Goal: Task Accomplishment & Management: Complete application form

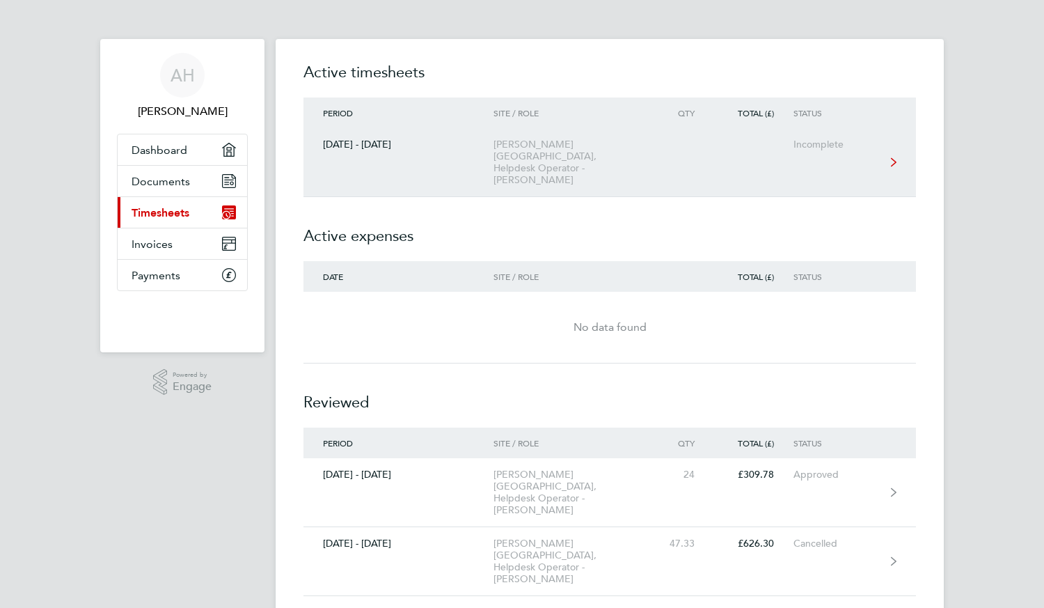
click at [607, 150] on div "[PERSON_NAME][GEOGRAPHIC_DATA], Helpdesk Operator - [PERSON_NAME]" at bounding box center [573, 162] width 159 height 47
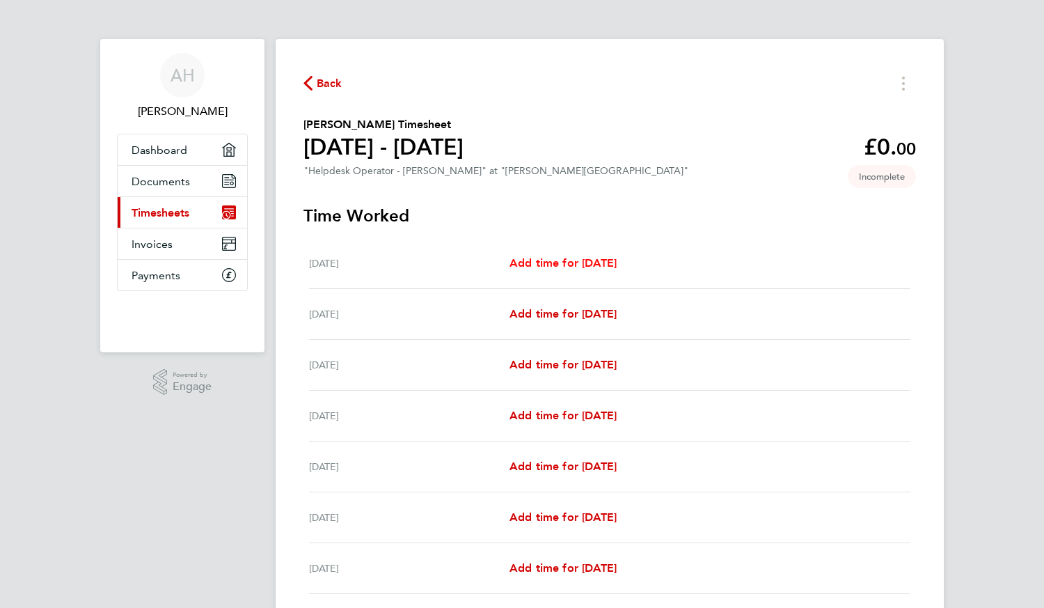
click at [562, 265] on span "Add time for [DATE]" at bounding box center [563, 262] width 107 height 13
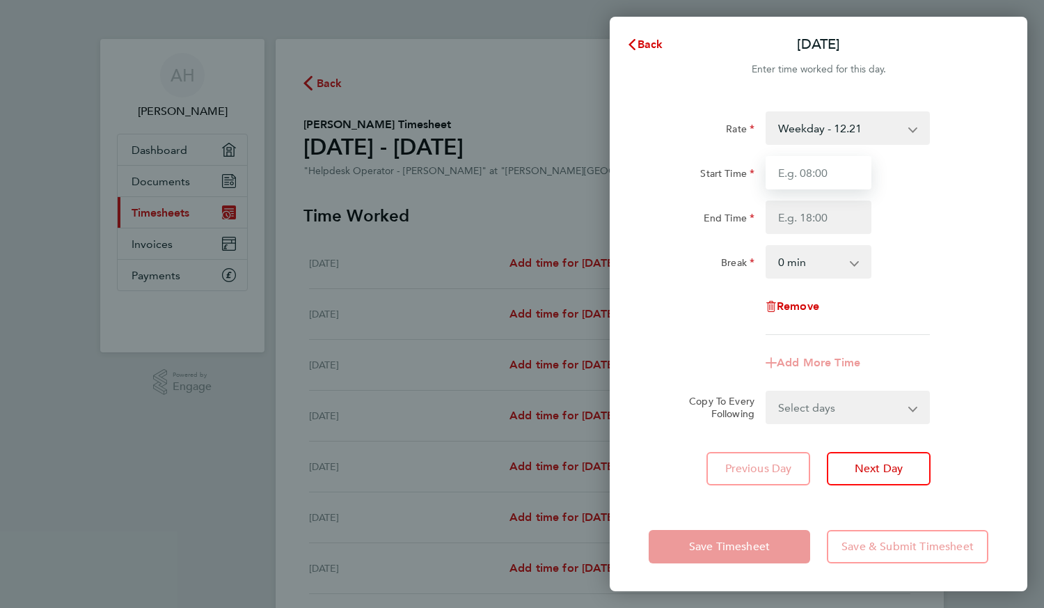
click at [815, 166] on input "Start Time" at bounding box center [819, 172] width 106 height 33
type input "11:30"
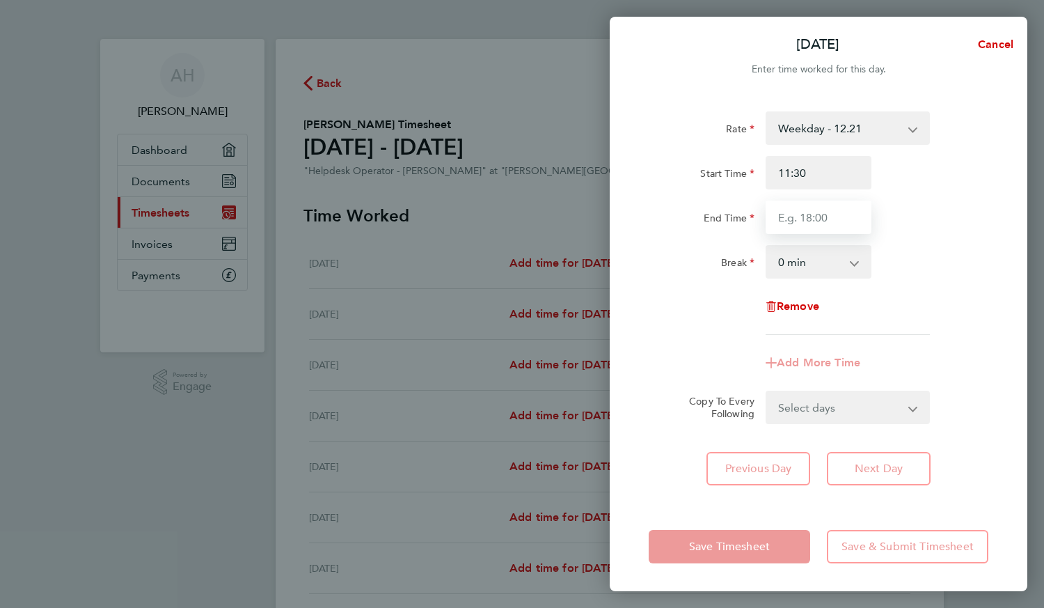
click at [807, 219] on input "End Time" at bounding box center [819, 216] width 106 height 33
type input "18:00"
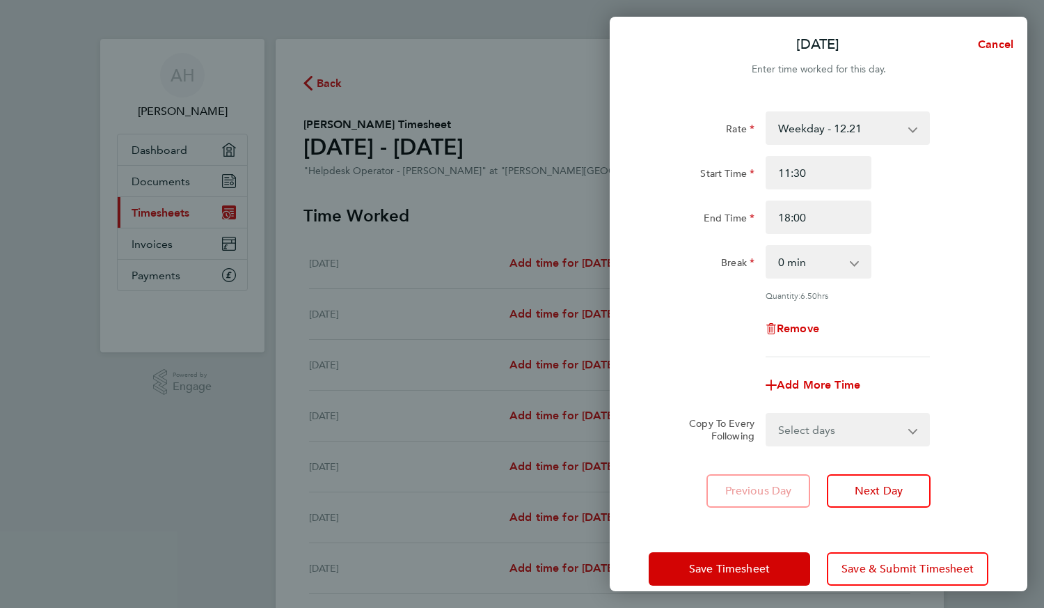
click at [863, 257] on app-icon-cross-button at bounding box center [861, 261] width 17 height 31
click at [839, 269] on select "0 min 15 min 30 min 45 min 60 min 75 min 90 min" at bounding box center [810, 261] width 86 height 31
select select "30"
click at [767, 246] on select "0 min 15 min 30 min 45 min 60 min 75 min 90 min" at bounding box center [810, 261] width 86 height 31
click at [908, 304] on div "Rate Weekday - 12.21 x1.5 - 18.32 Evening & Weekend - 15.00 Bank Holiday - 15.0…" at bounding box center [819, 234] width 340 height 246
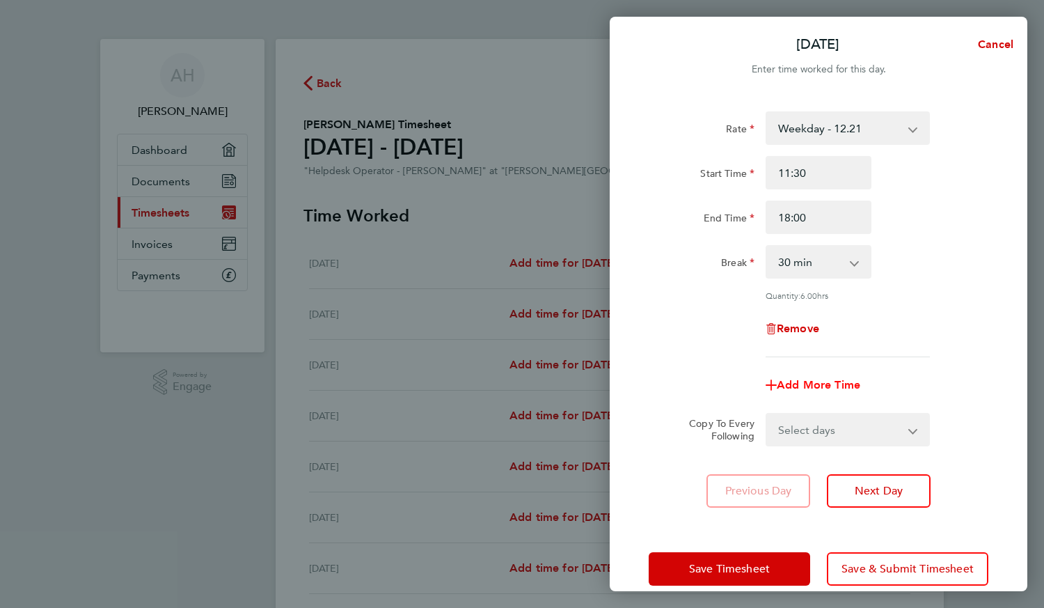
click at [839, 381] on span "Add More Time" at bounding box center [819, 384] width 84 height 13
select select "null"
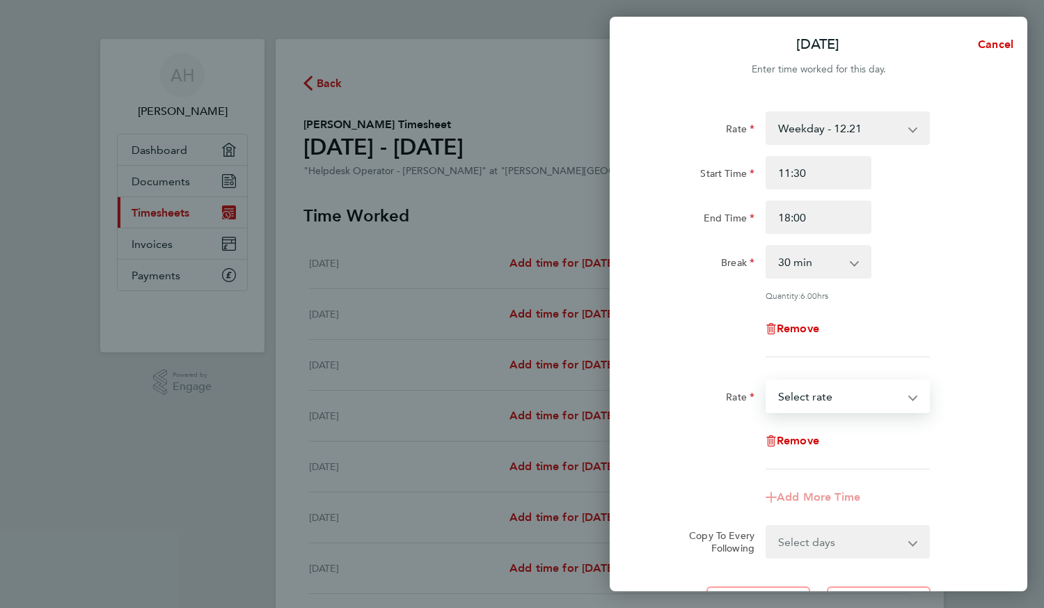
click at [851, 401] on select "x1.5 - 18.32 Evening & Weekend - 15.00 Bank Holiday - 15.00 Weekday - 12.21 Sel…" at bounding box center [839, 396] width 145 height 31
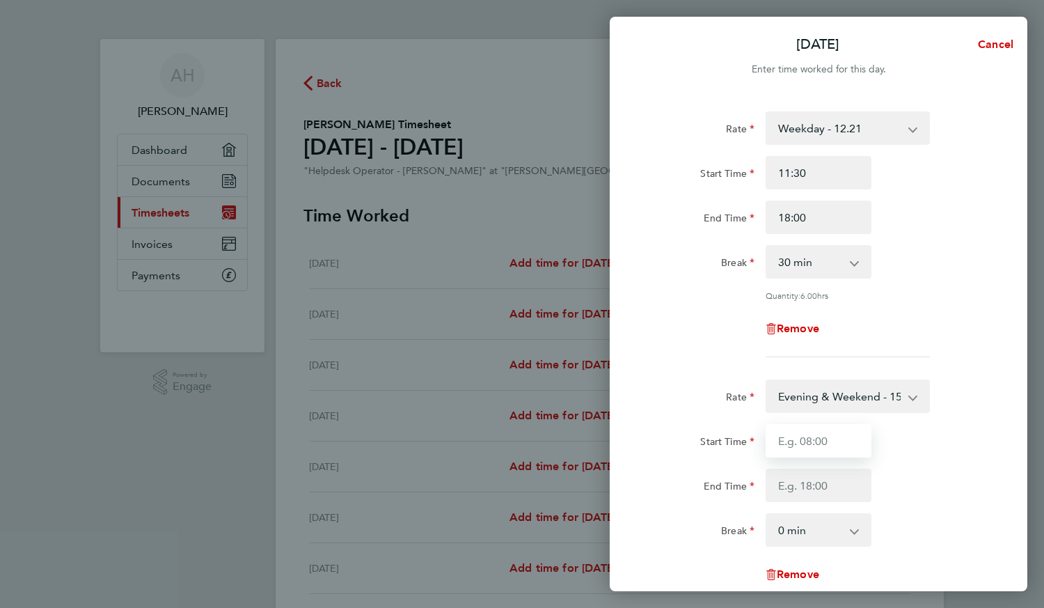
click at [835, 451] on input "Start Time" at bounding box center [819, 440] width 106 height 33
type input "18:00"
click at [806, 500] on input "End Time" at bounding box center [819, 484] width 106 height 33
type input "20:00"
click at [896, 490] on div "End Time 20:00" at bounding box center [818, 484] width 351 height 33
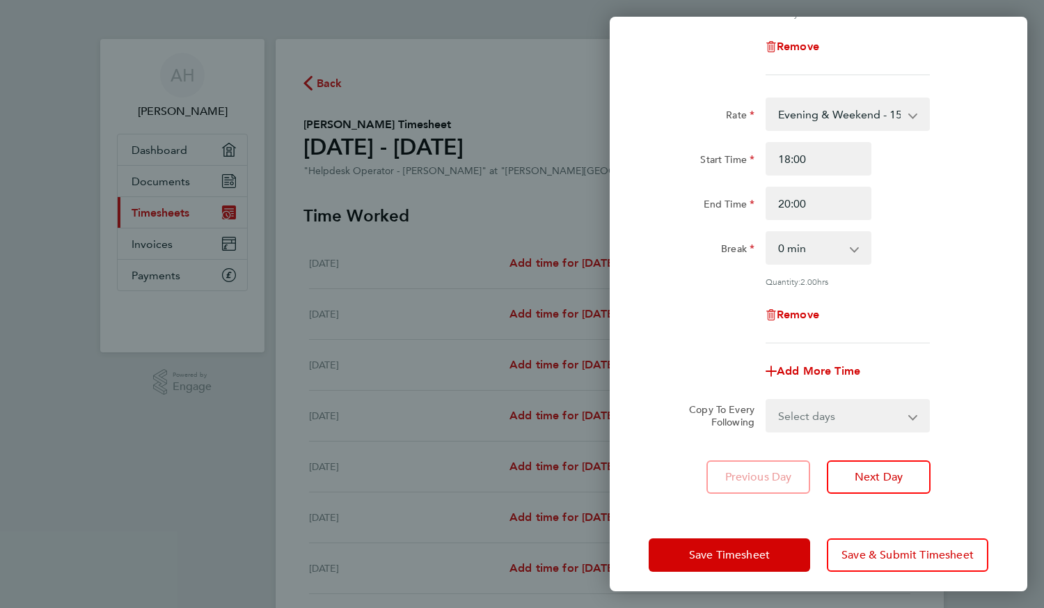
scroll to position [283, 0]
click at [857, 422] on select "Select days Day Weekday (Mon-Fri) Weekend (Sat-Sun) [DATE] [DATE] [DATE] [DATE]…" at bounding box center [840, 415] width 146 height 31
select select "TUE"
click at [767, 400] on select "Select days Day Weekday (Mon-Fri) Weekend (Sat-Sun) [DATE] [DATE] [DATE] [DATE]…" at bounding box center [840, 415] width 146 height 31
select select "[DATE]"
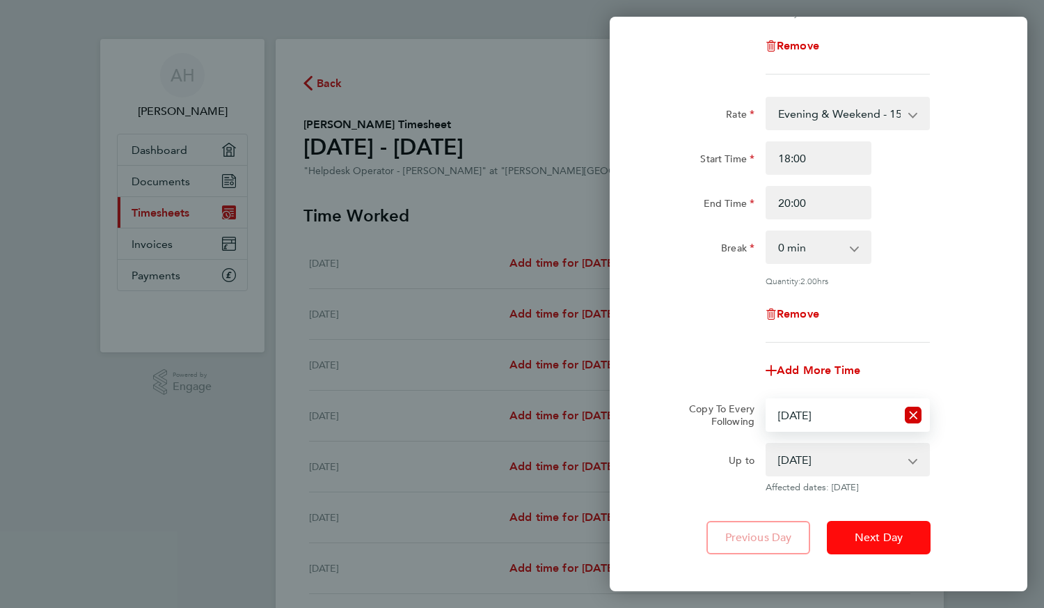
click at [881, 532] on span "Next Day" at bounding box center [879, 537] width 48 height 14
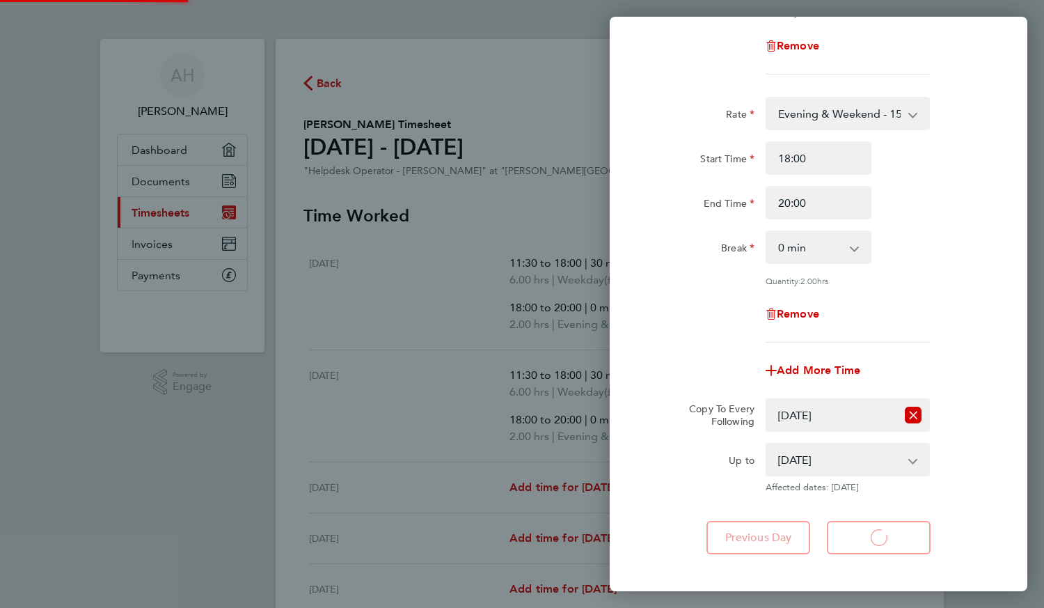
select select "30"
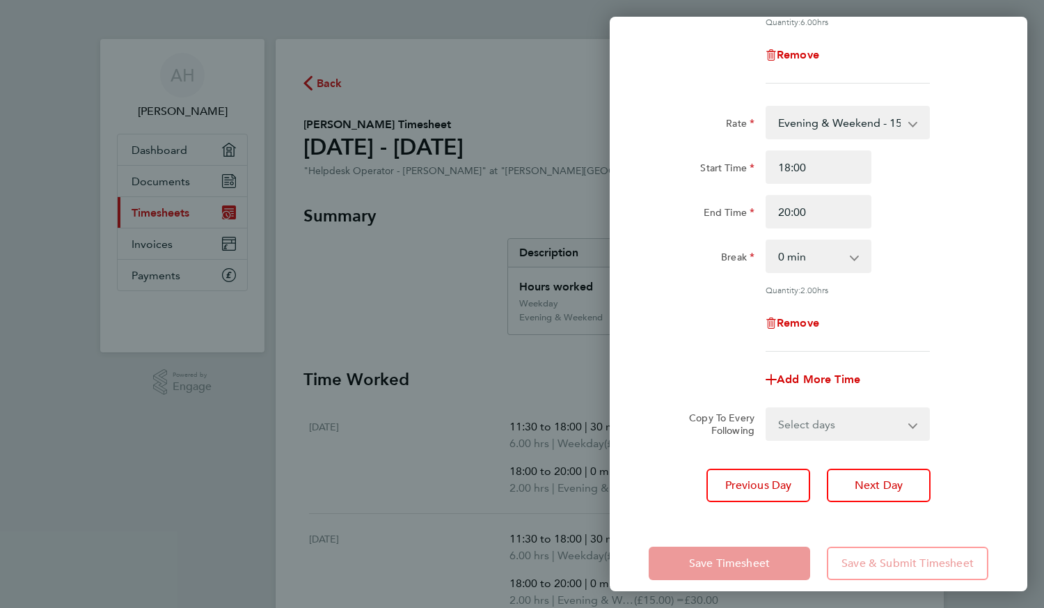
scroll to position [288, 0]
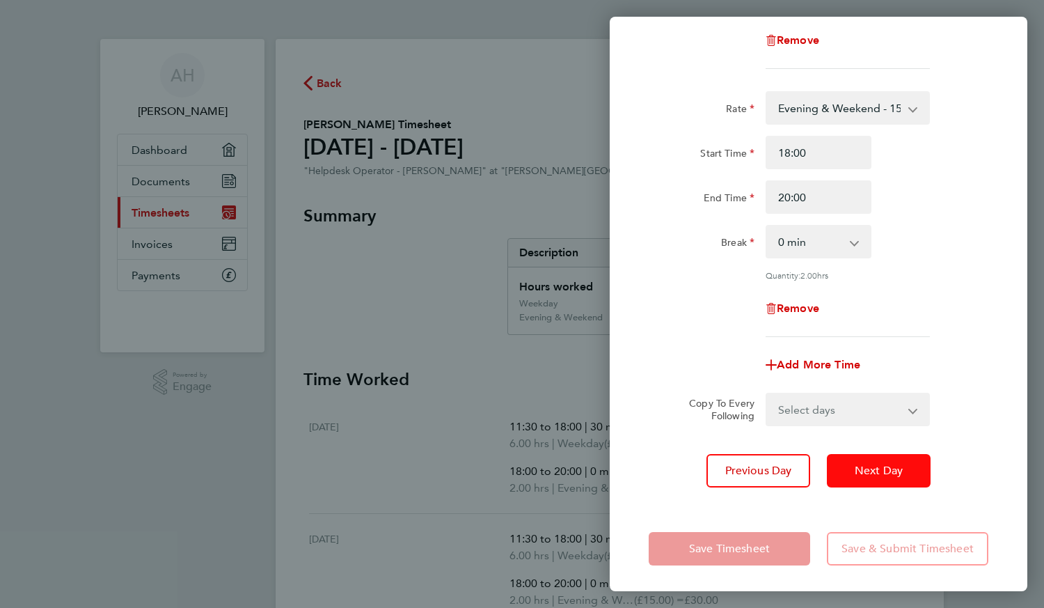
click at [869, 464] on span "Next Day" at bounding box center [879, 471] width 48 height 14
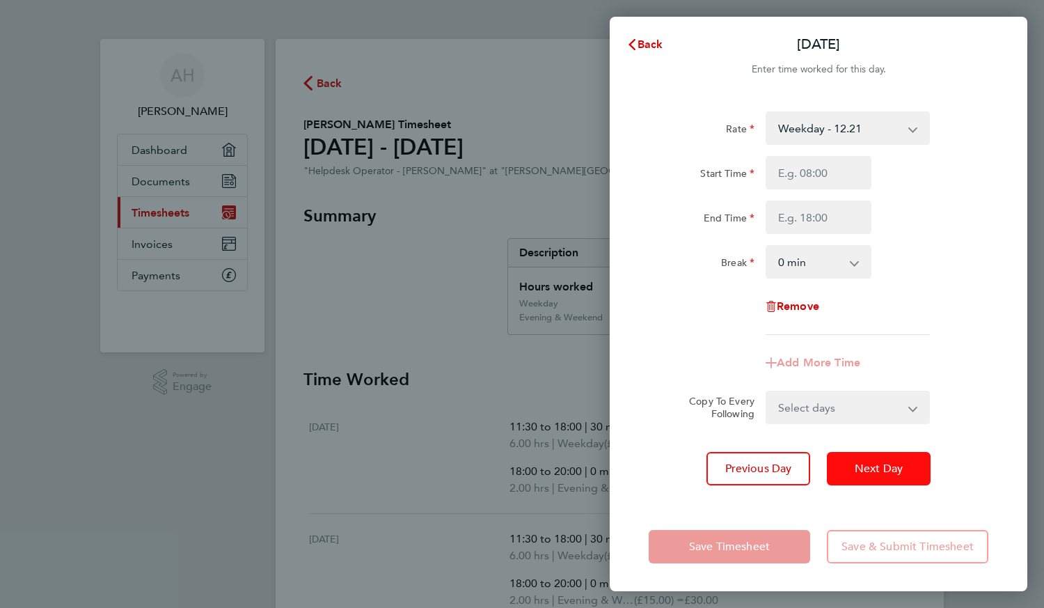
click at [880, 473] on span "Next Day" at bounding box center [879, 469] width 48 height 14
click at [961, 400] on div "Copy To Every Following Select days Day Weekend (Sat-Sun) [DATE] [DATE]" at bounding box center [818, 407] width 351 height 33
click at [652, 31] on button "Back" at bounding box center [645, 45] width 65 height 28
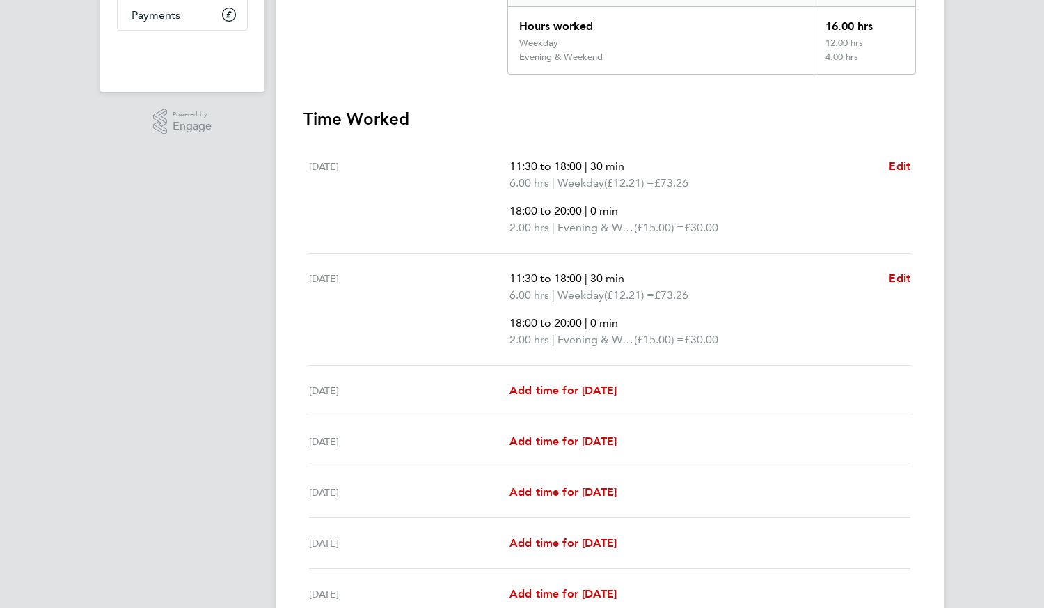
scroll to position [278, 0]
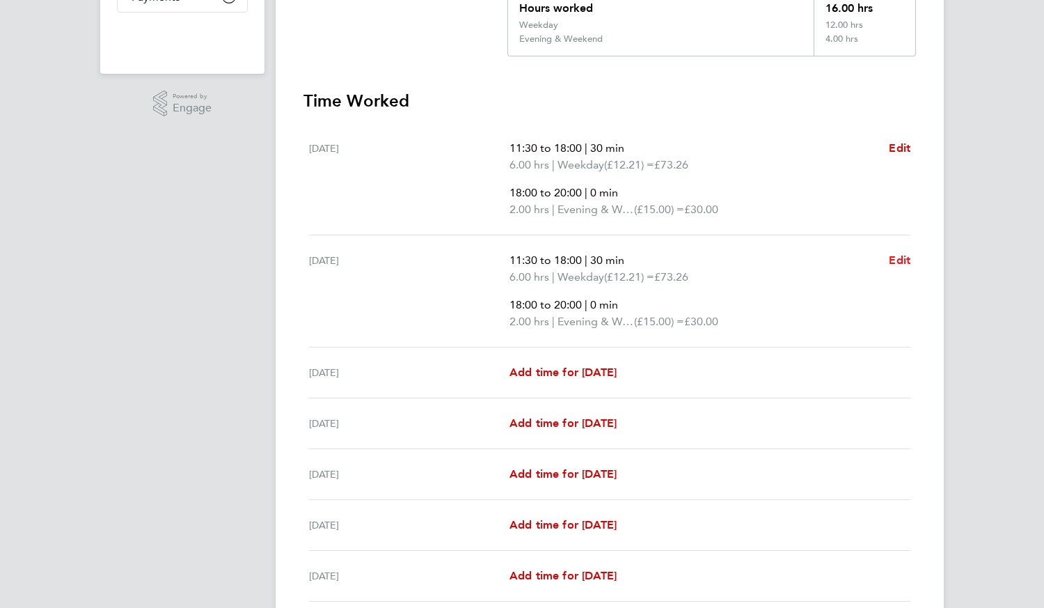
click at [894, 265] on span "Edit" at bounding box center [900, 259] width 22 height 13
select select "30"
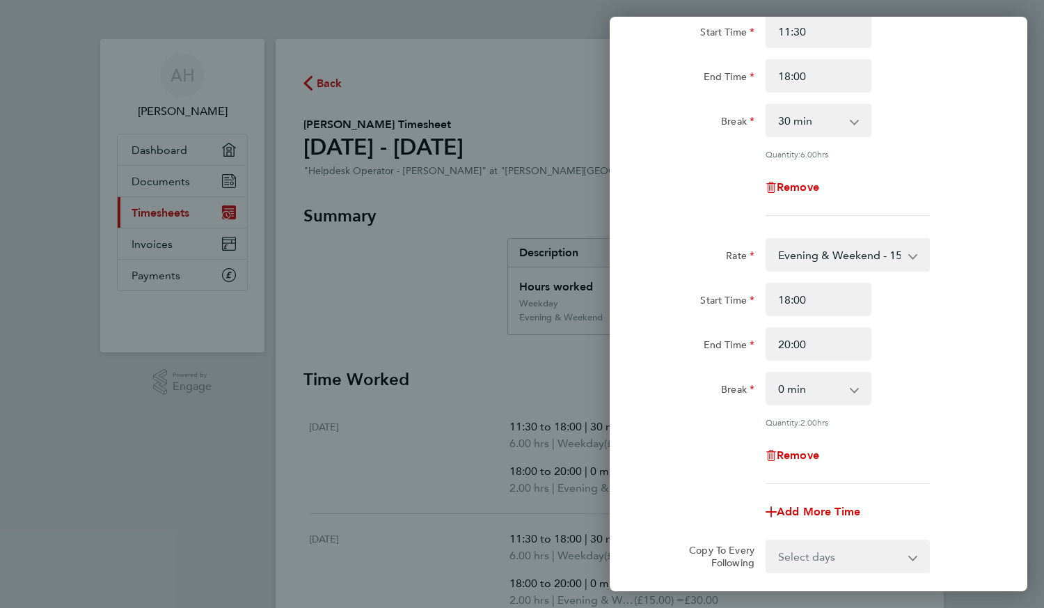
scroll to position [288, 0]
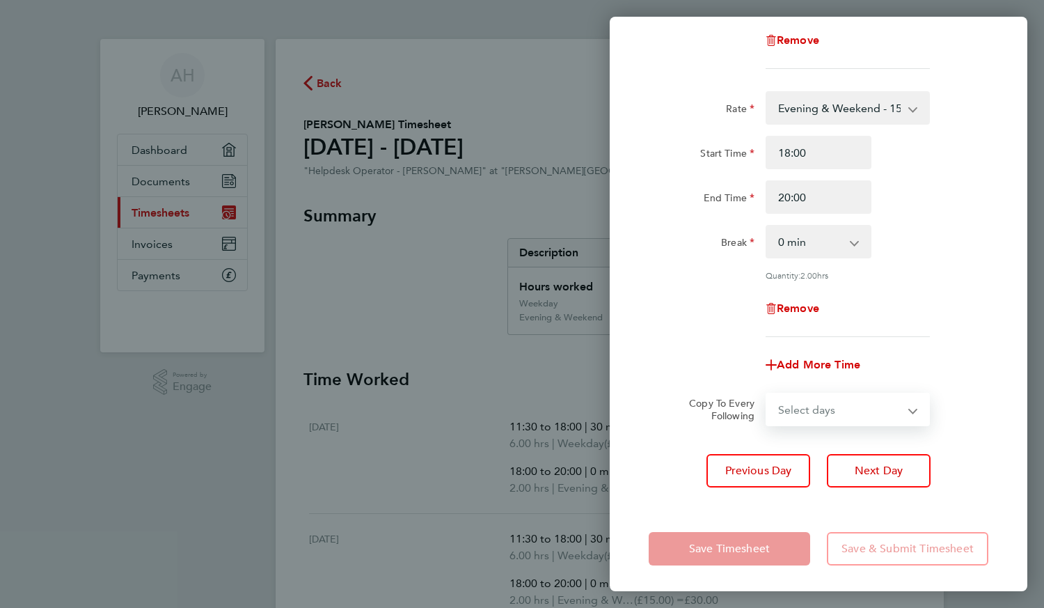
click at [815, 409] on select "Select days Day Weekday (Mon-Fri) Weekend (Sat-Sun) [DATE] [DATE] [DATE] [DATE]…" at bounding box center [840, 409] width 146 height 31
select select "WED"
click at [767, 394] on select "Select days Day Weekday (Mon-Fri) Weekend (Sat-Sun) [DATE] [DATE] [DATE] [DATE]…" at bounding box center [840, 409] width 146 height 31
select select "[DATE]"
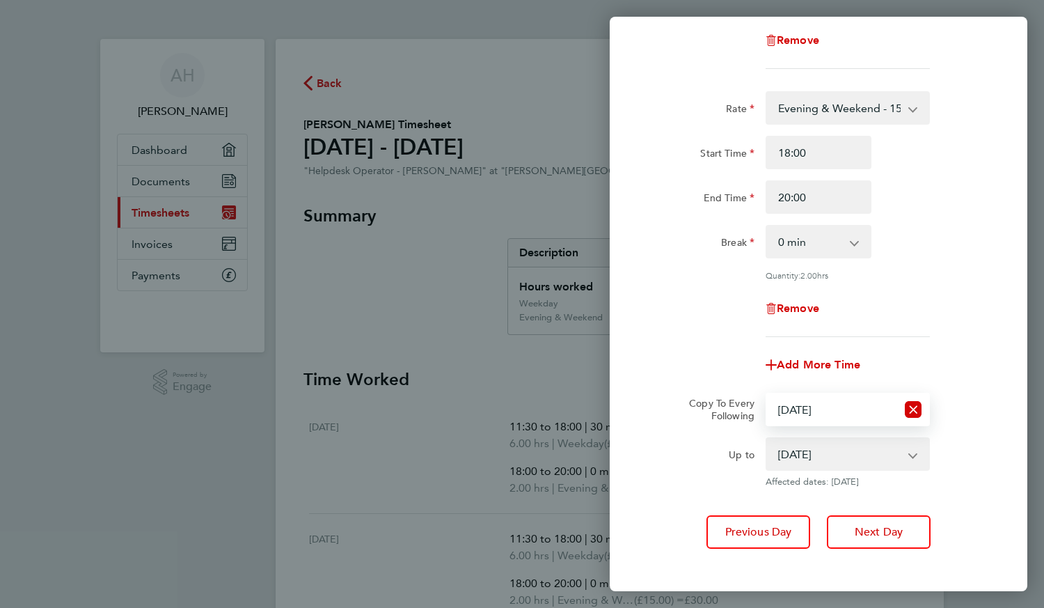
scroll to position [349, 0]
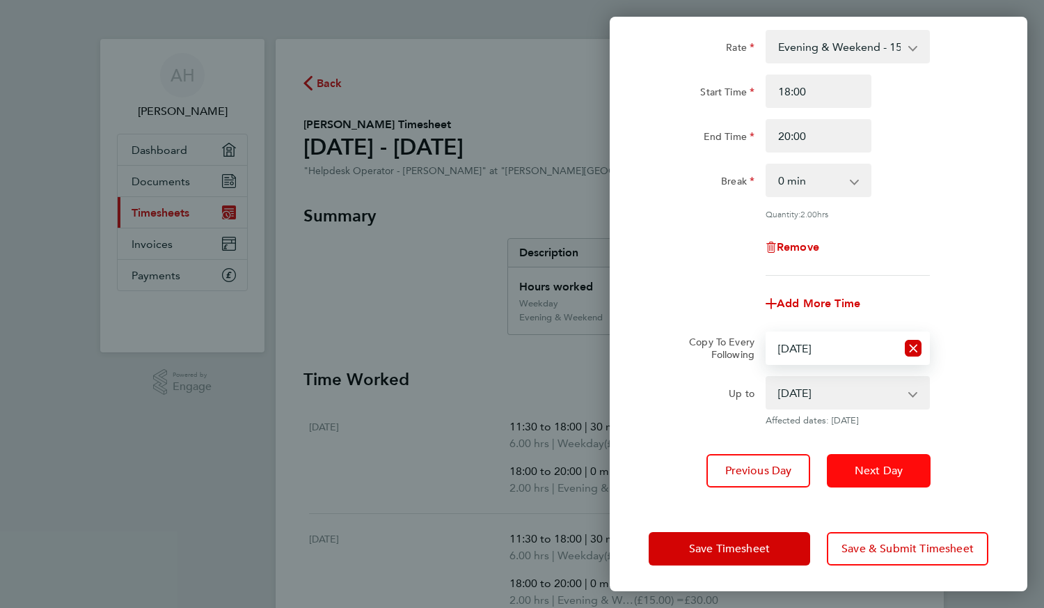
click at [862, 479] on button "Next Day" at bounding box center [879, 470] width 104 height 33
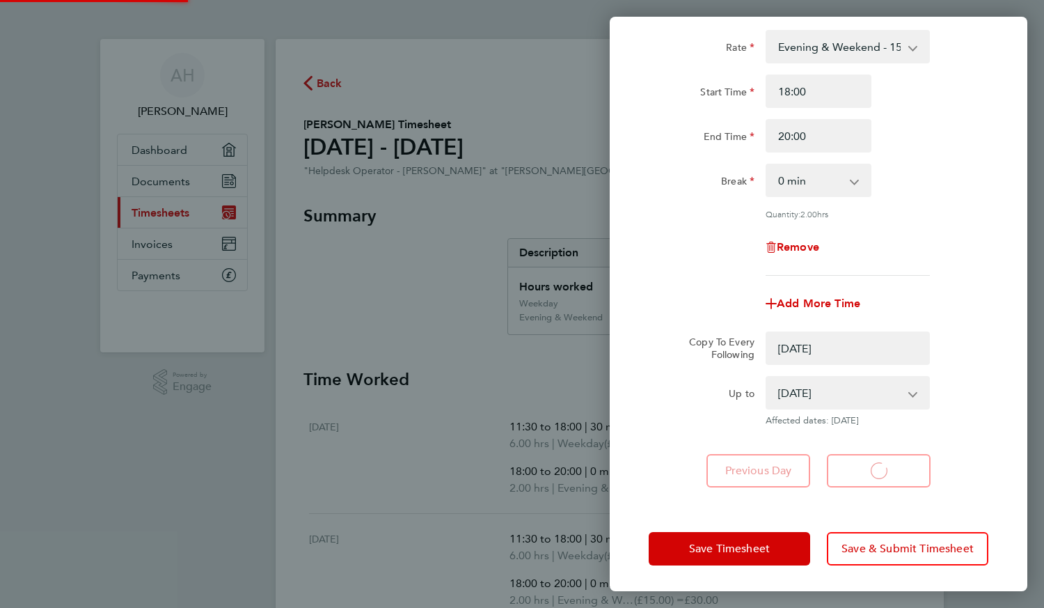
select select "0: null"
select select "30"
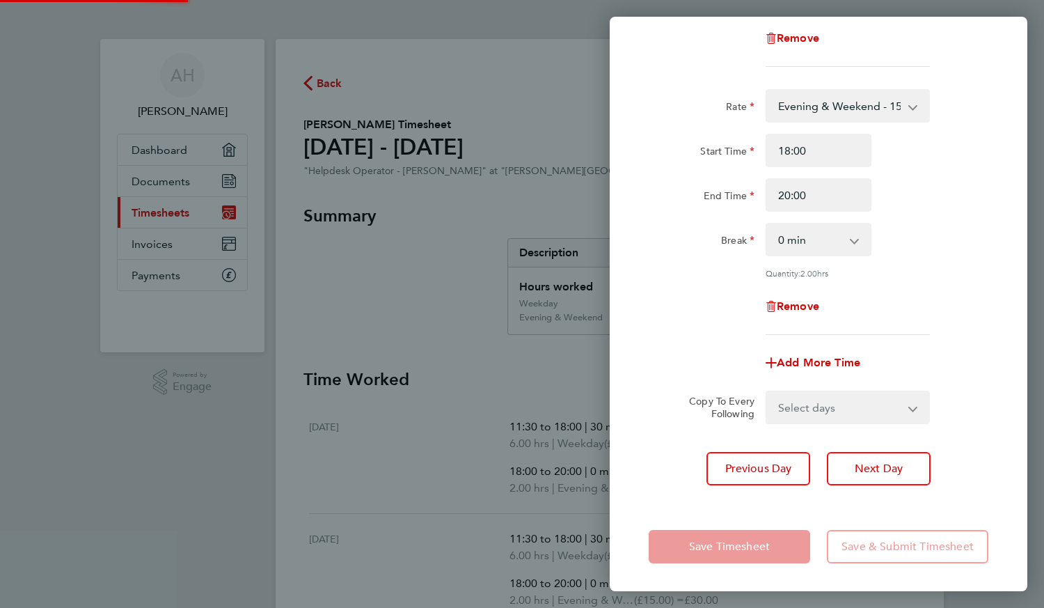
scroll to position [288, 0]
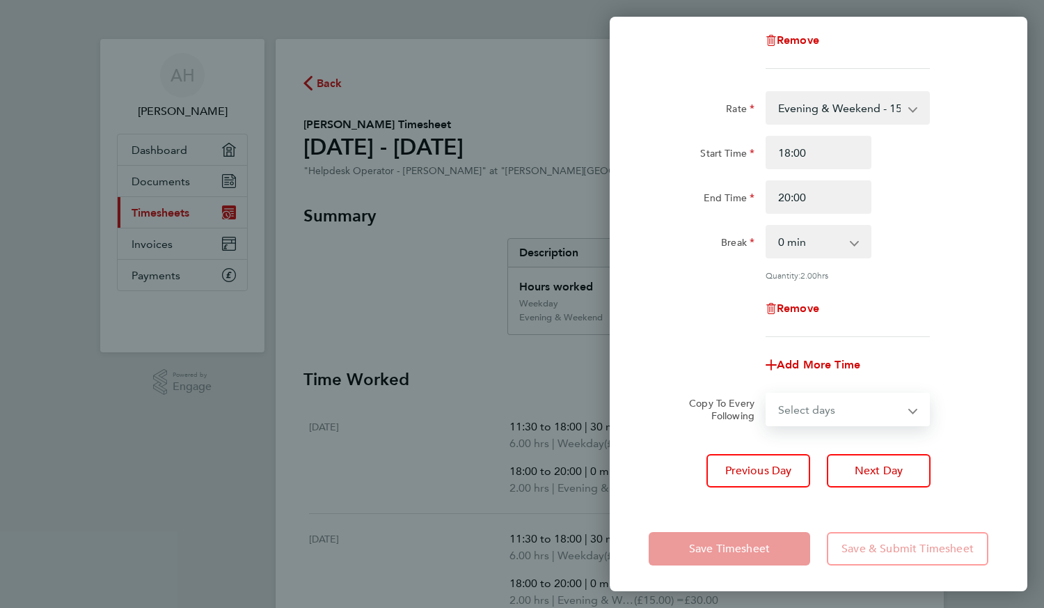
click at [855, 398] on select "Select days Day Weekday (Mon-Fri) Weekend (Sat-Sun) [DATE] [DATE] [DATE] [DATE]" at bounding box center [840, 409] width 146 height 31
select select "THU"
click at [767, 394] on select "Select days Day Weekday (Mon-Fri) Weekend (Sat-Sun) [DATE] [DATE] [DATE] [DATE]" at bounding box center [840, 409] width 146 height 31
select select "[DATE]"
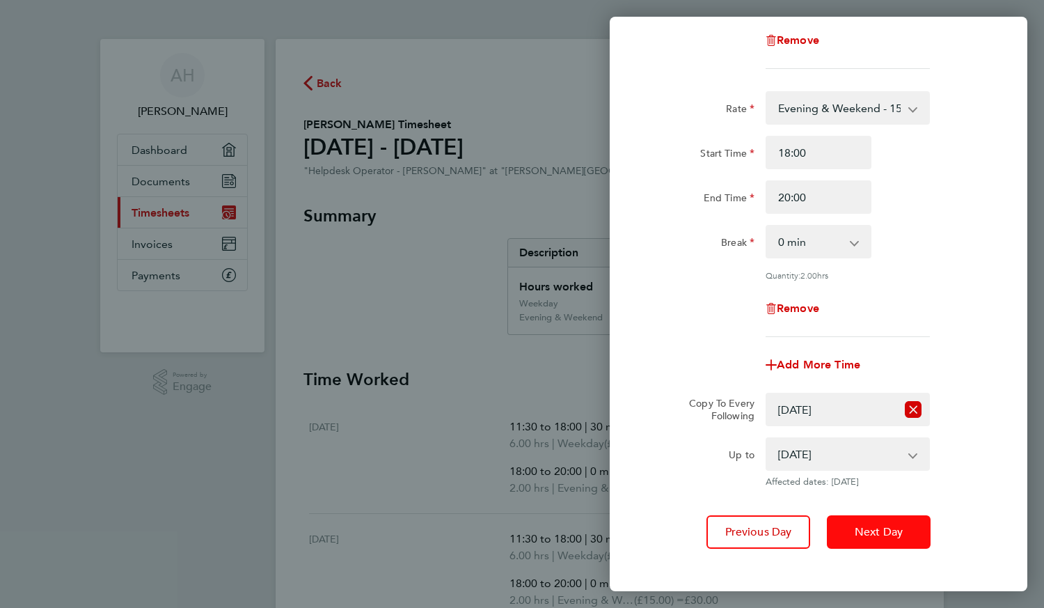
click at [880, 528] on span "Next Day" at bounding box center [879, 532] width 48 height 14
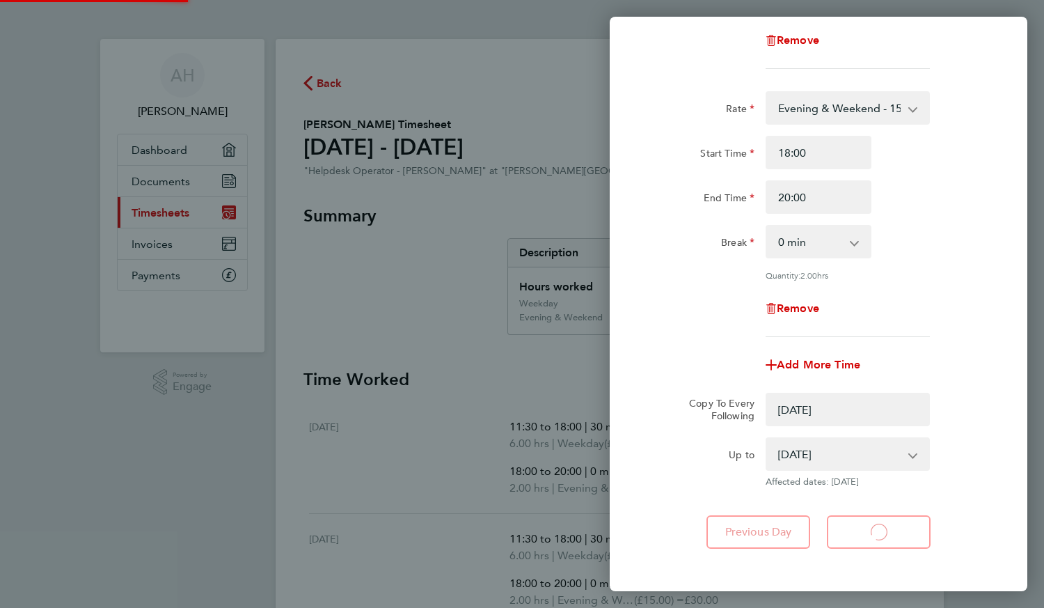
select select "0: null"
select select "30"
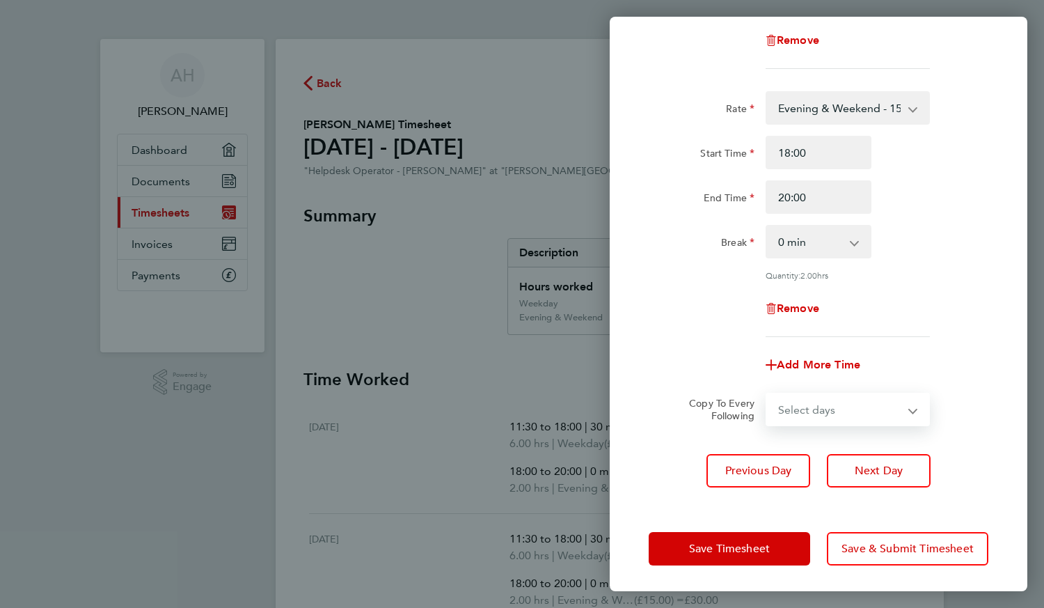
click at [830, 402] on select "Select days Day Weekend (Sat-Sun) [DATE] [DATE] [DATE]" at bounding box center [840, 409] width 146 height 31
select select "FRI"
click at [767, 394] on select "Select days Day Weekend (Sat-Sun) [DATE] [DATE] [DATE]" at bounding box center [840, 409] width 146 height 31
select select "[DATE]"
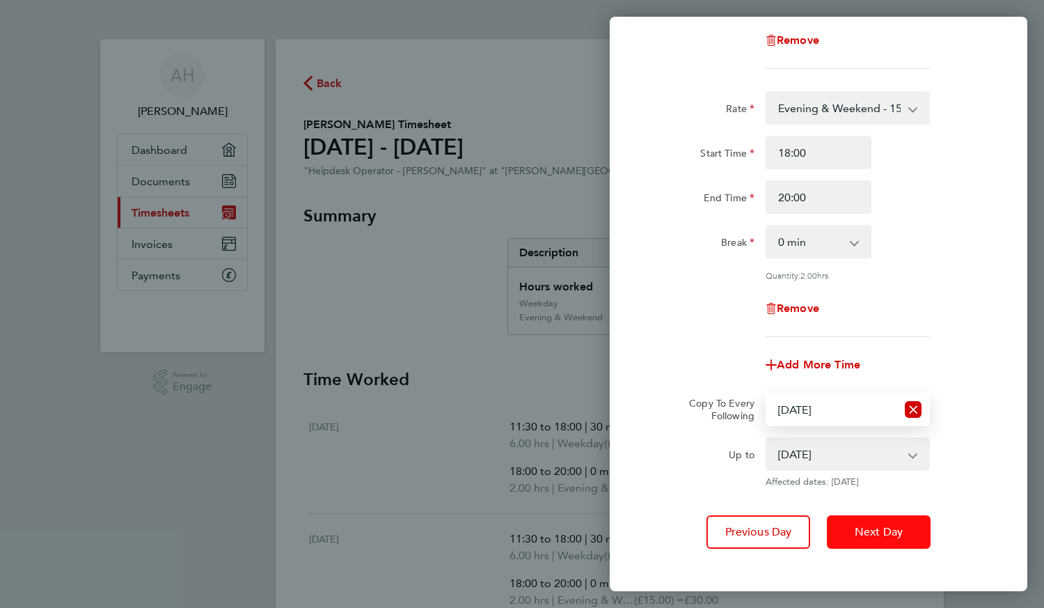
click at [857, 526] on span "Next Day" at bounding box center [879, 532] width 48 height 14
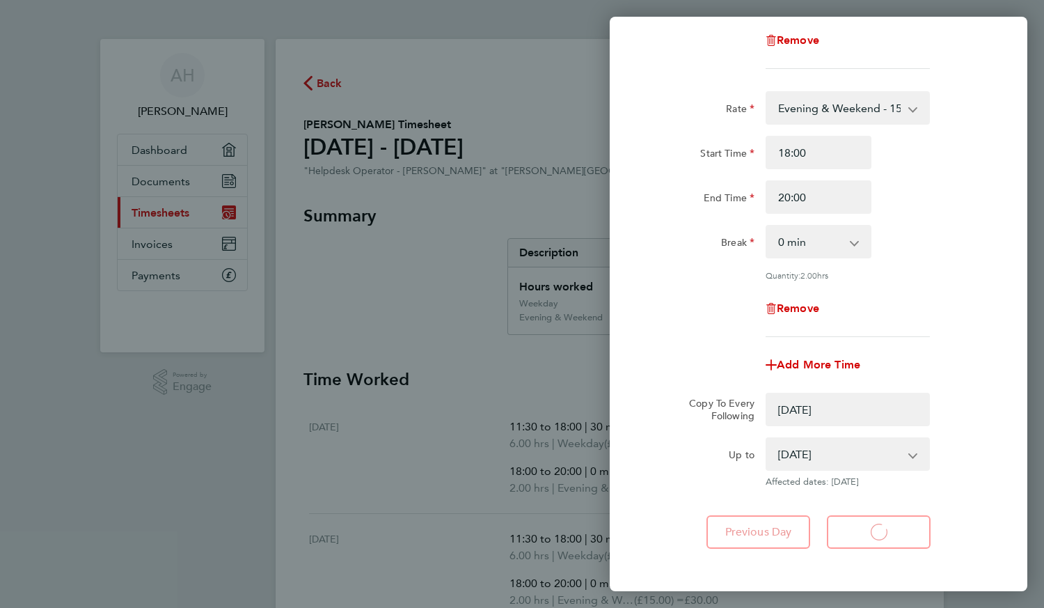
select select "0: null"
select select "30"
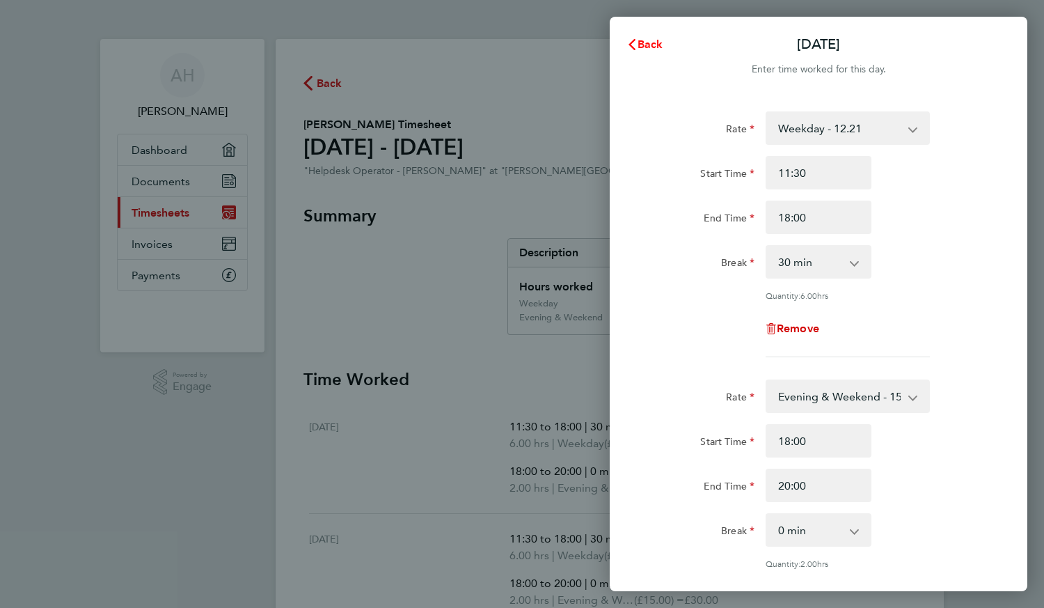
click at [645, 47] on span "Back" at bounding box center [651, 44] width 26 height 13
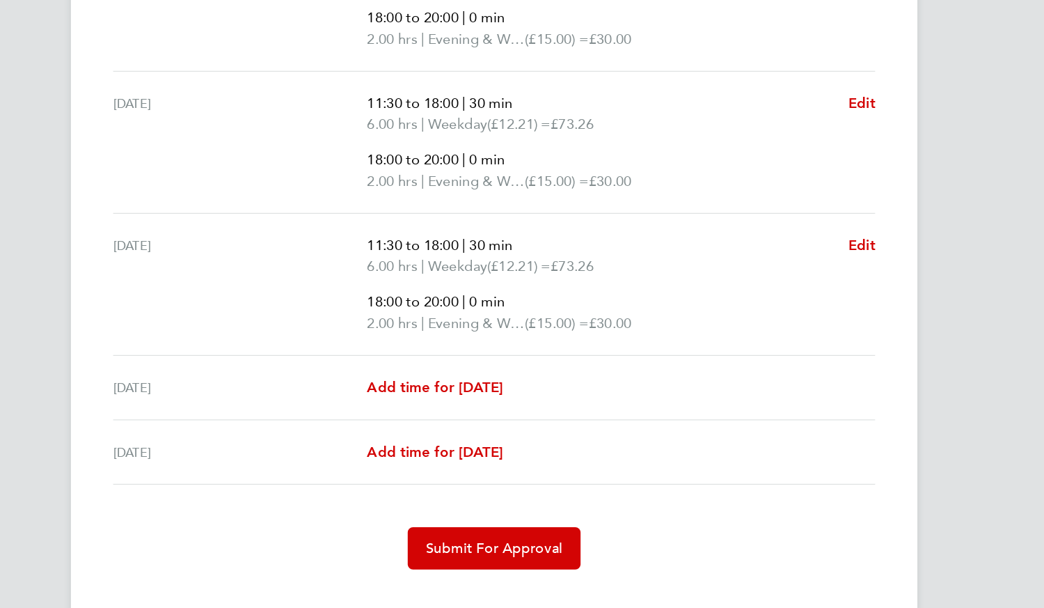
scroll to position [579, 0]
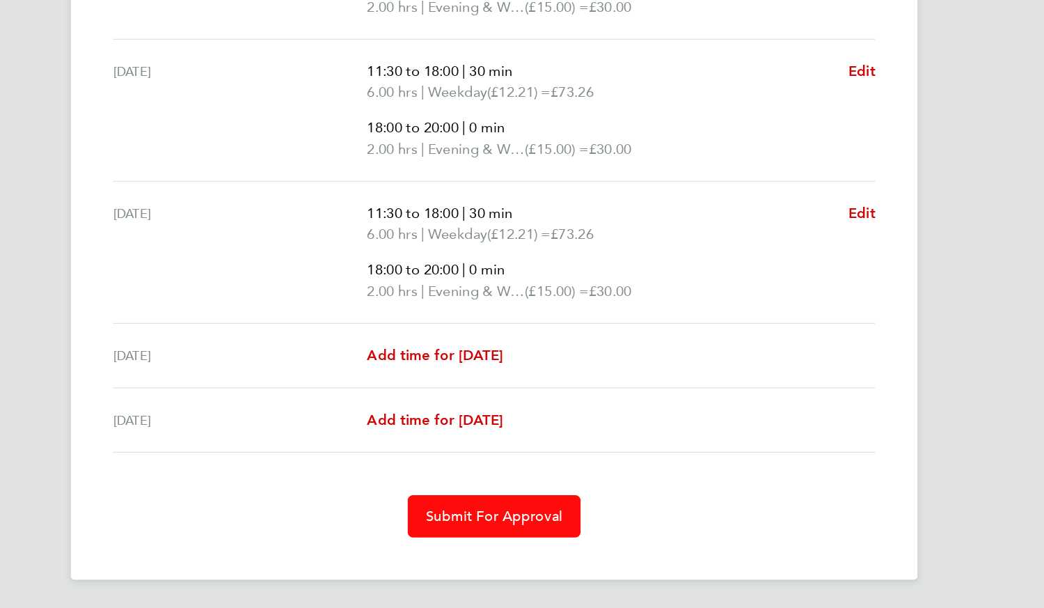
click at [675, 534] on button "Submit For Approval" at bounding box center [610, 535] width 136 height 33
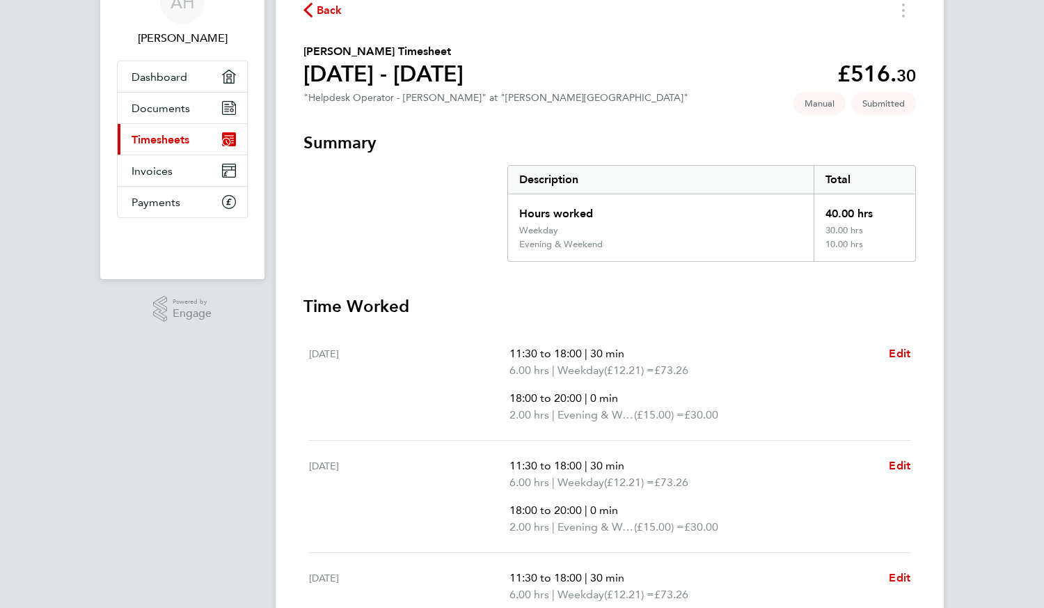
scroll to position [0, 0]
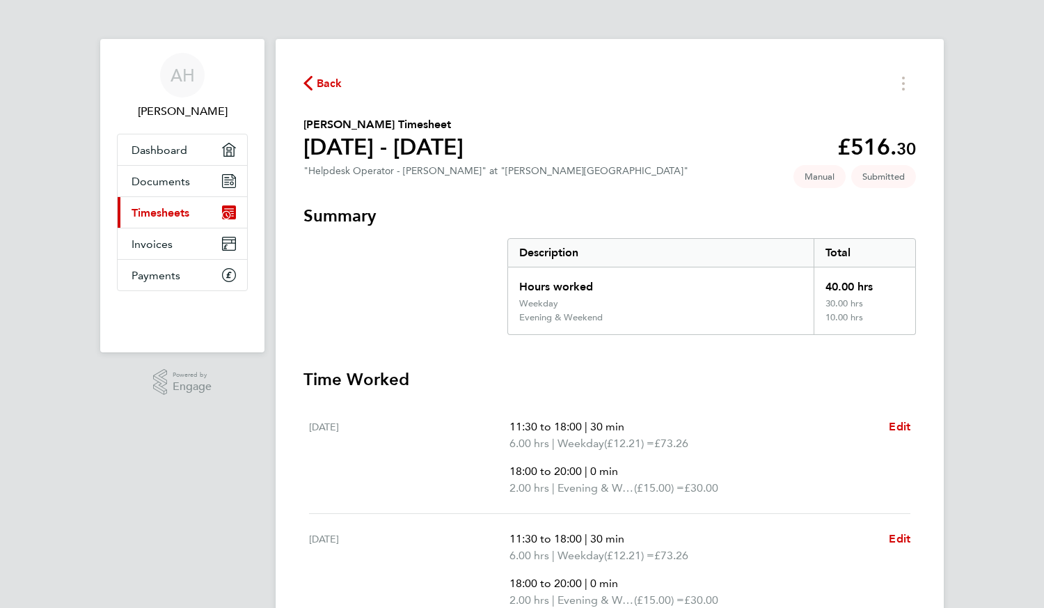
click at [310, 80] on icon "button" at bounding box center [308, 83] width 9 height 15
